Goal: Task Accomplishment & Management: Complete application form

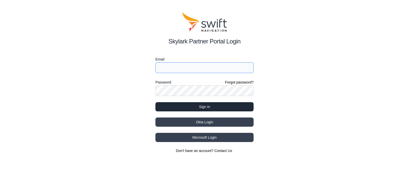
type input "[PERSON_NAME][EMAIL_ADDRESS][PERSON_NAME]"
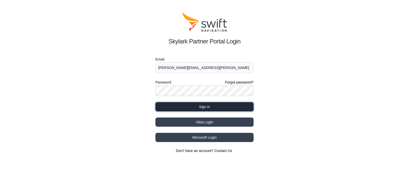
click at [174, 107] on button "Sign in" at bounding box center [204, 106] width 98 height 9
select select
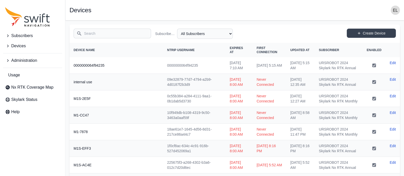
click at [27, 47] on button "Devices" at bounding box center [32, 46] width 59 height 10
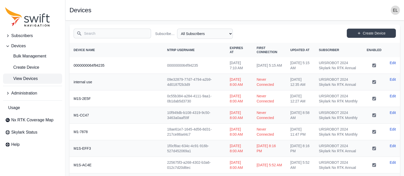
click at [23, 36] on span "Subscribers" at bounding box center [21, 36] width 21 height 6
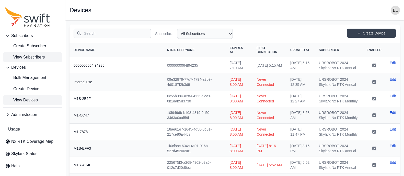
click at [26, 54] on span "View Subscribers" at bounding box center [25, 57] width 40 height 6
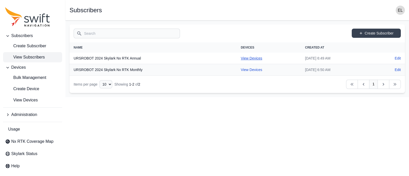
click at [241, 58] on link "View Devices" at bounding box center [251, 58] width 21 height 4
select select "b644441d-e755-4979-866a-1eb00d20fa50"
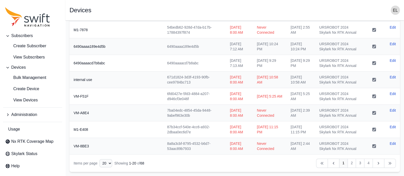
scroll to position [335, 0]
click at [366, 162] on link "4" at bounding box center [368, 163] width 9 height 9
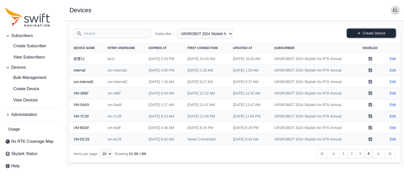
click at [359, 34] on icon at bounding box center [359, 33] width 4 height 4
select select "b644441d-e755-4979-866a-1eb00d20fa50"
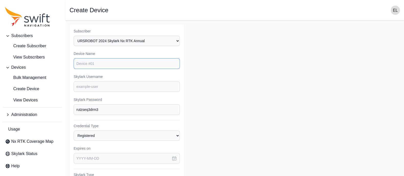
click at [136, 65] on input "Device Name" at bounding box center [127, 63] width 106 height 11
type input "d"
click at [125, 85] on input "Skylark Username" at bounding box center [127, 86] width 106 height 11
type input "tw12"
click at [107, 63] on input "Device Name" at bounding box center [127, 63] width 106 height 11
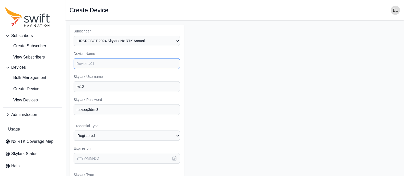
type input "d"
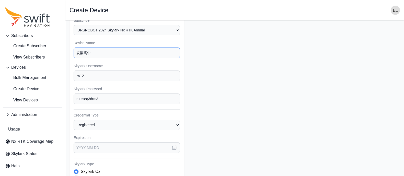
scroll to position [10, 0]
type input "安樂高中"
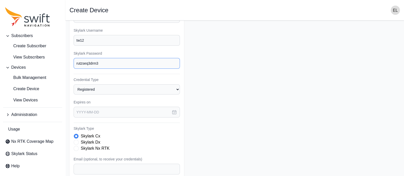
click at [118, 62] on input "rutzseq3drm3" at bounding box center [127, 63] width 106 height 11
click at [173, 113] on icon "button" at bounding box center [175, 112] width 4 height 4
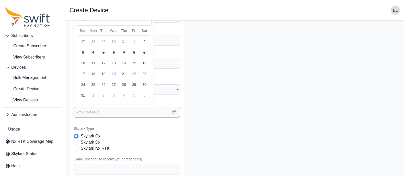
scroll to position [0, 0]
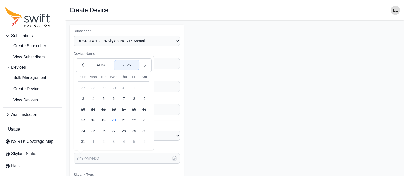
click at [129, 63] on button "2025" at bounding box center [127, 65] width 25 height 10
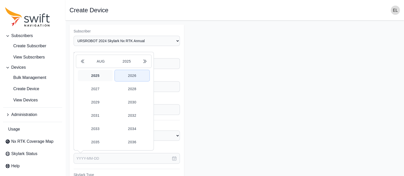
click at [133, 73] on button "2026" at bounding box center [132, 75] width 35 height 11
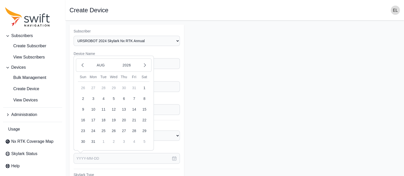
click at [125, 118] on button "20" at bounding box center [124, 120] width 10 height 10
type input "[DATE]"
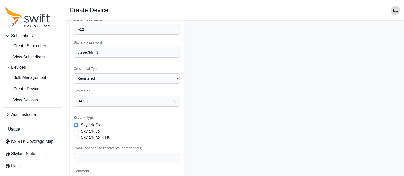
scroll to position [71, 0]
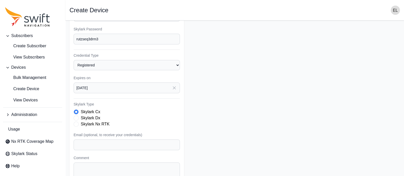
click at [75, 122] on span "Skylark Type" at bounding box center [76, 124] width 5 height 5
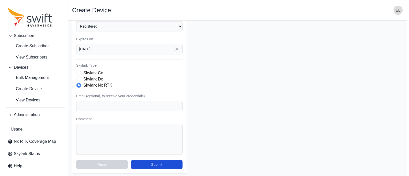
scroll to position [109, 0]
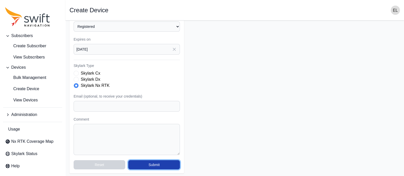
click at [166, 164] on button "Submit" at bounding box center [154, 164] width 52 height 9
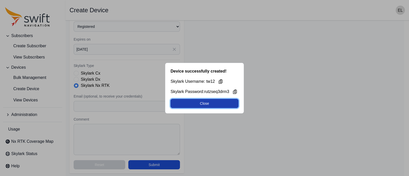
click at [204, 102] on button "Close" at bounding box center [204, 103] width 68 height 9
select select "b644441d-e755-4979-866a-1eb00d20fa50"
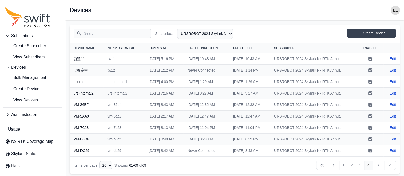
scroll to position [51, 0]
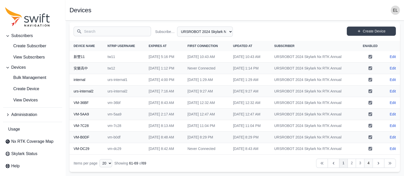
click at [341, 164] on link "1" at bounding box center [343, 163] width 9 height 9
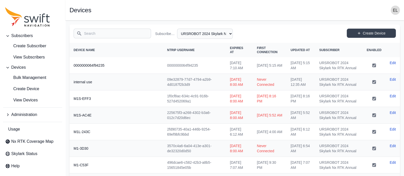
click at [263, 31] on div "Search Subscriber Name All Subscribers URSROBOT 2024 Skylark Nx RTK Annual URSR…" at bounding box center [235, 34] width 331 height 18
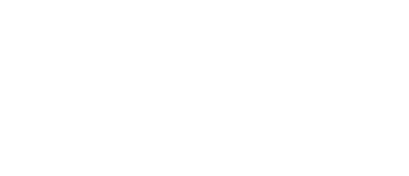
select select
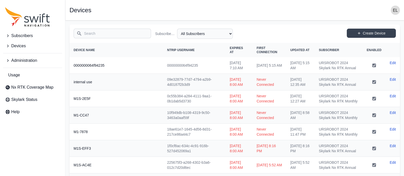
click at [16, 36] on span "Subscribers" at bounding box center [21, 36] width 21 height 6
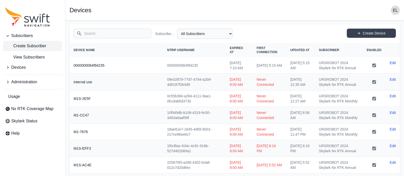
click at [22, 47] on span "Create Subscriber" at bounding box center [25, 46] width 41 height 6
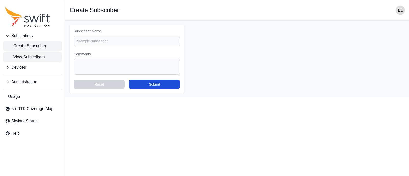
click at [22, 56] on span "View Subscribers" at bounding box center [25, 57] width 40 height 6
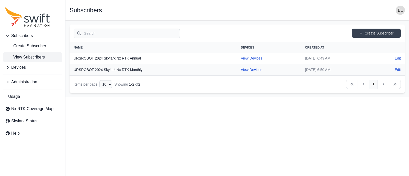
click at [241, 58] on link "View Devices" at bounding box center [251, 58] width 21 height 4
select select "b644441d-e755-4979-866a-1eb00d20fa50"
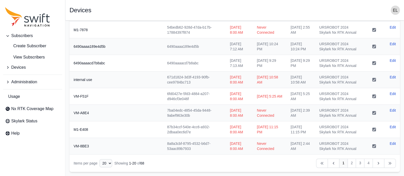
scroll to position [336, 0]
click at [358, 164] on link "3" at bounding box center [360, 163] width 9 height 9
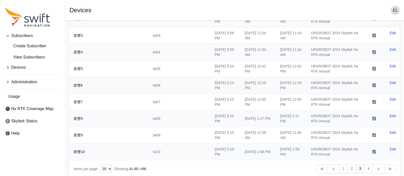
scroll to position [229, 0]
click at [369, 165] on link "4" at bounding box center [368, 169] width 9 height 9
